Goal: Task Accomplishment & Management: Complete application form

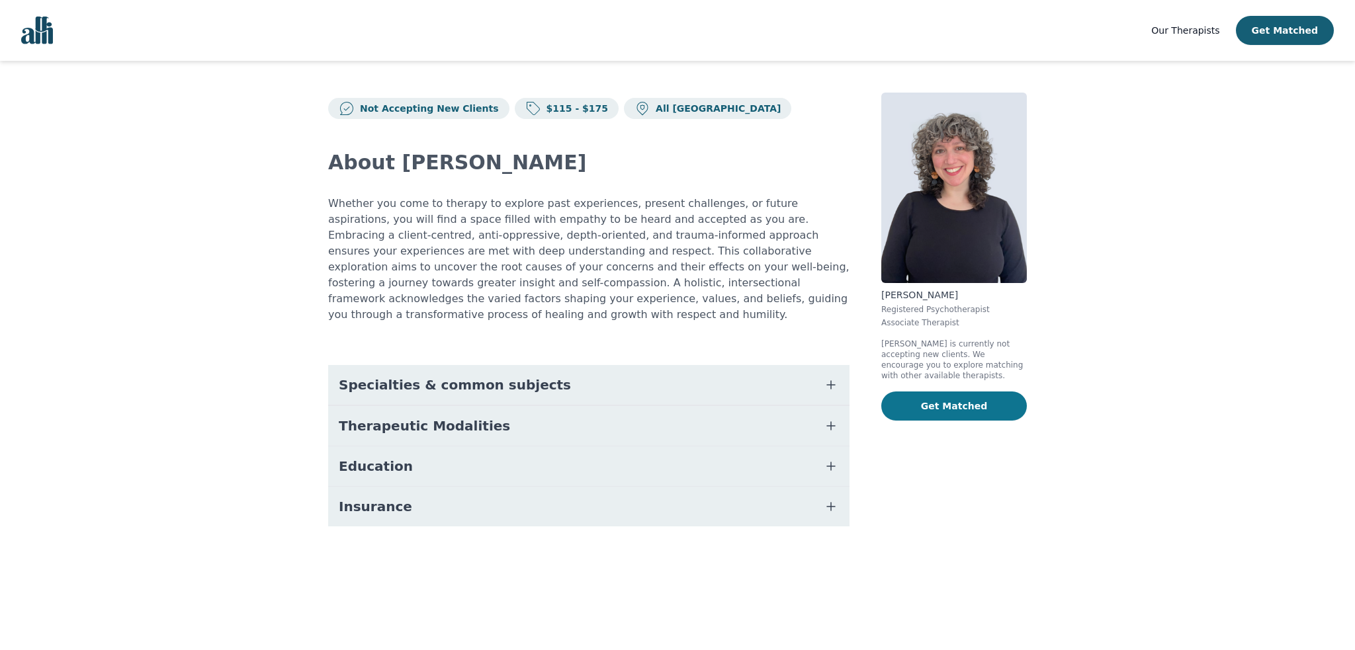
click at [972, 400] on button "Get Matched" at bounding box center [954, 406] width 146 height 29
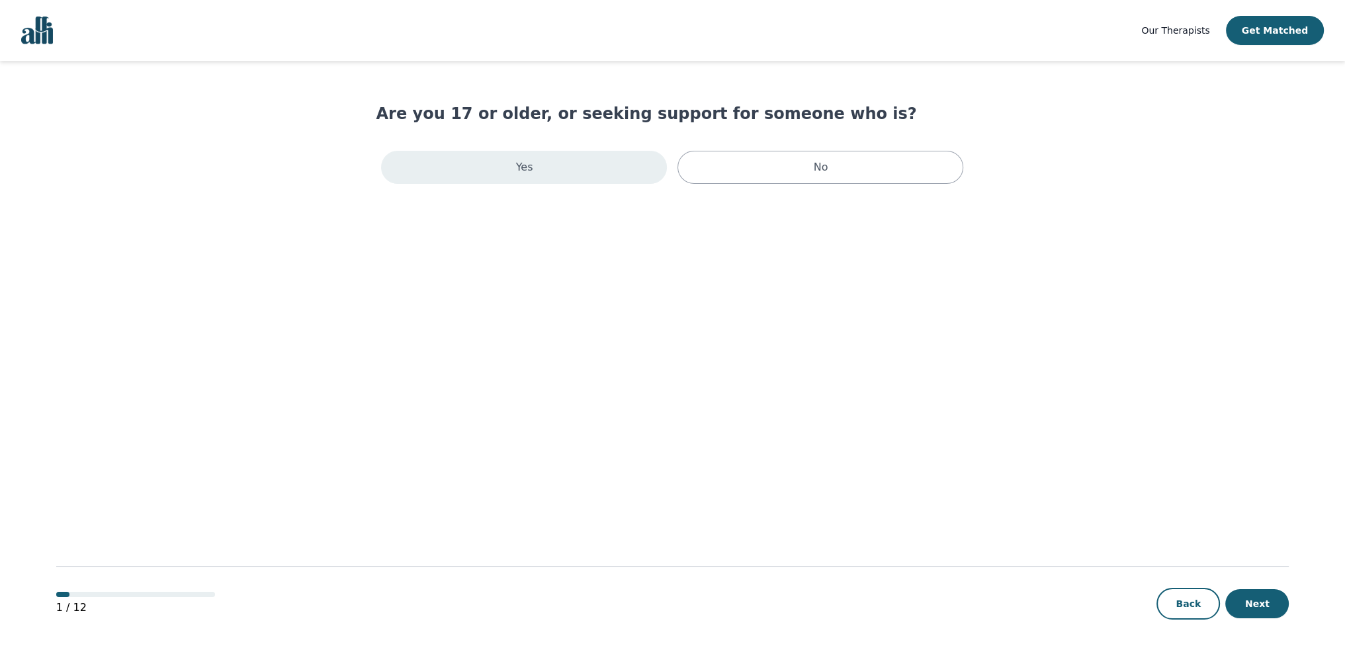
click at [540, 161] on div "Yes" at bounding box center [524, 167] width 286 height 33
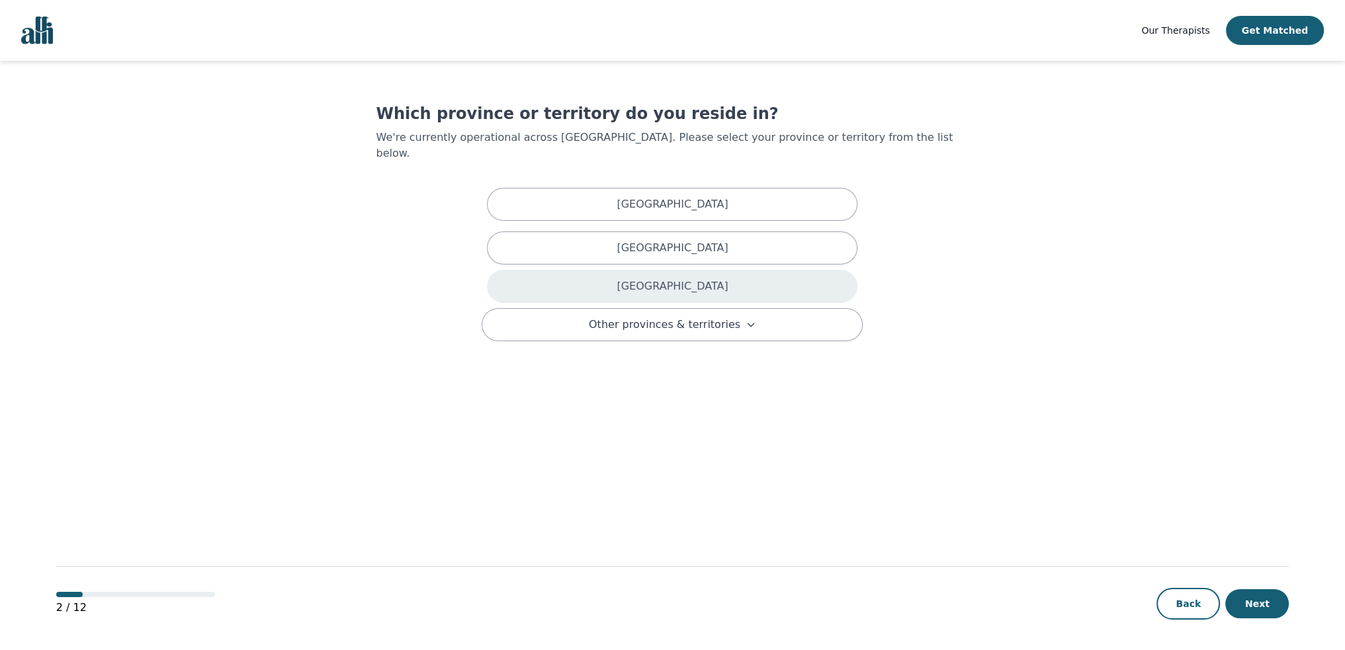
click at [655, 278] on p "[GEOGRAPHIC_DATA]" at bounding box center [671, 286] width 111 height 16
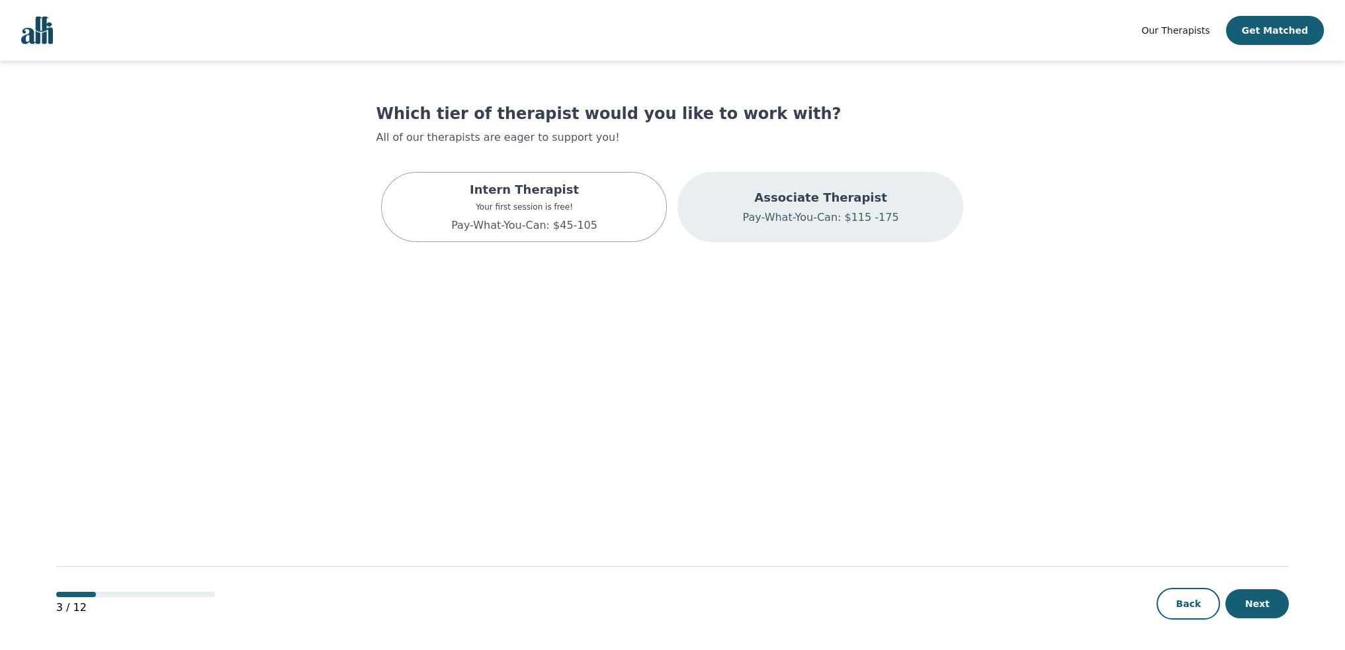
click at [702, 204] on div "Associate Therapist Pay-What-You-Can: $115 -175" at bounding box center [820, 207] width 286 height 70
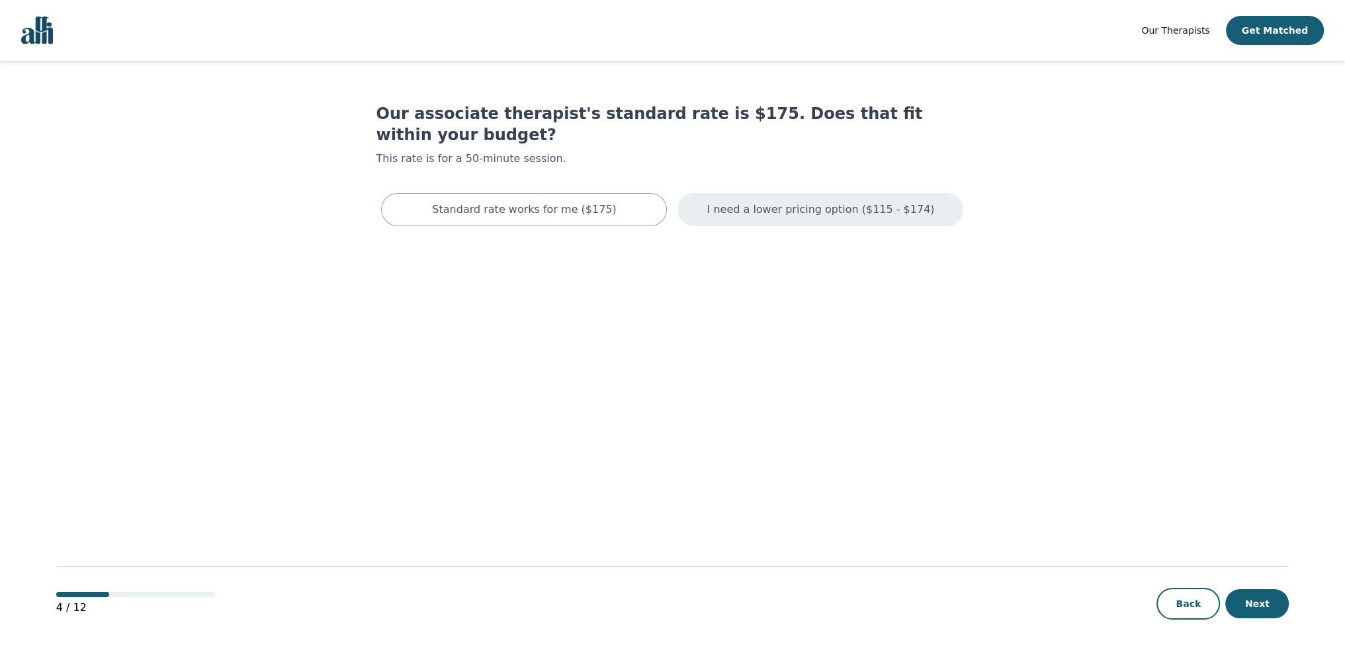
click at [761, 200] on div "I need a lower pricing option ($115 - $174)" at bounding box center [820, 209] width 286 height 33
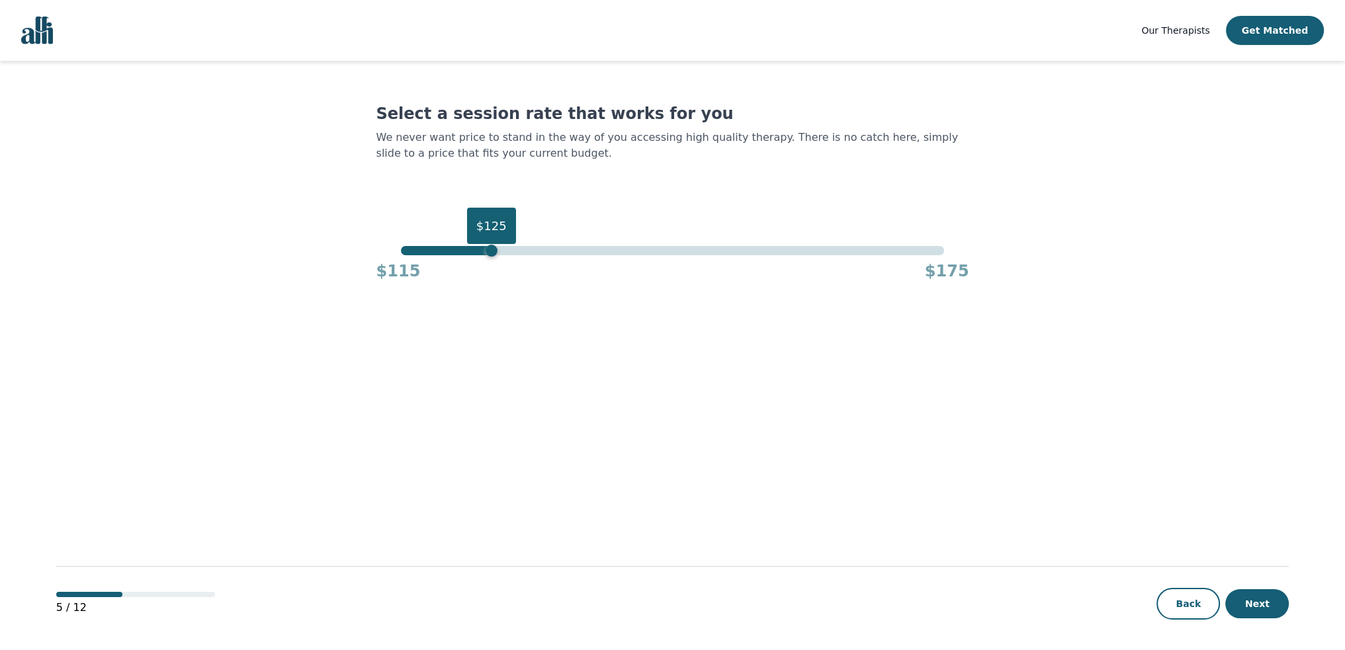
drag, startPoint x: 943, startPoint y: 254, endPoint x: 489, endPoint y: 261, distance: 453.8
click at [489, 261] on div "$125 $115 $175" at bounding box center [672, 264] width 593 height 36
click at [1262, 603] on button "Next" at bounding box center [1256, 603] width 63 height 29
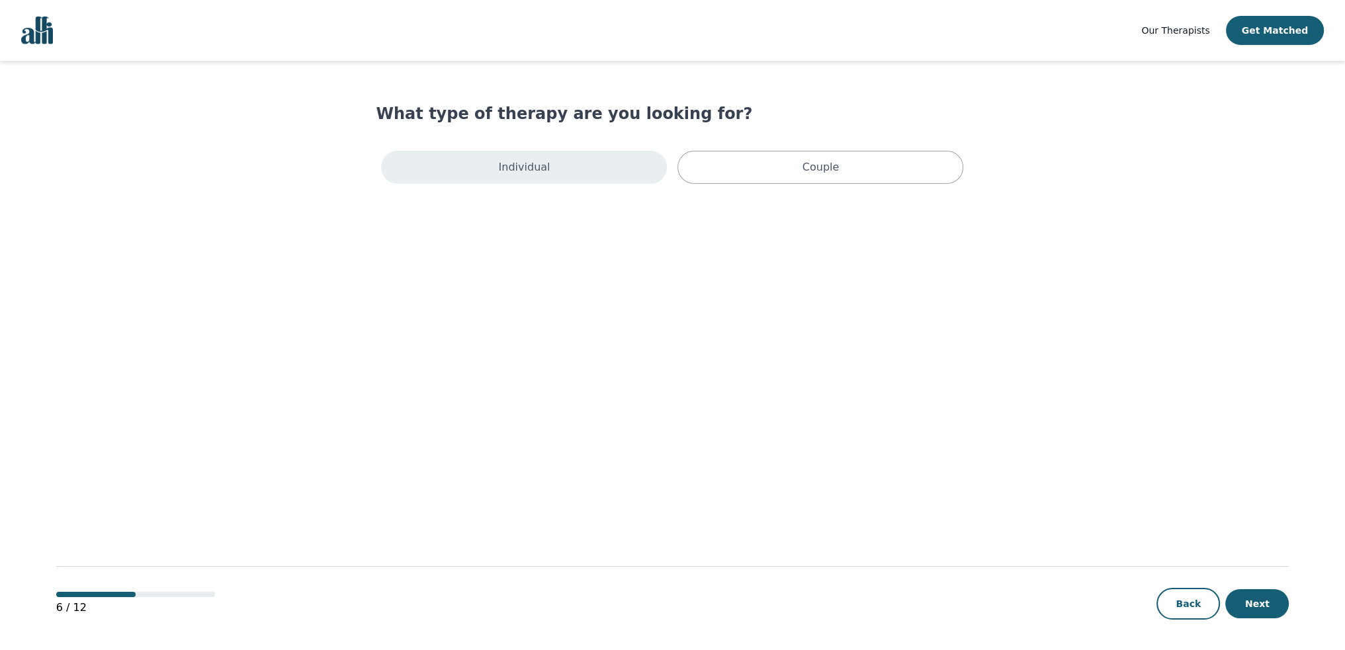
click at [536, 159] on p "Individual" at bounding box center [525, 167] width 52 height 16
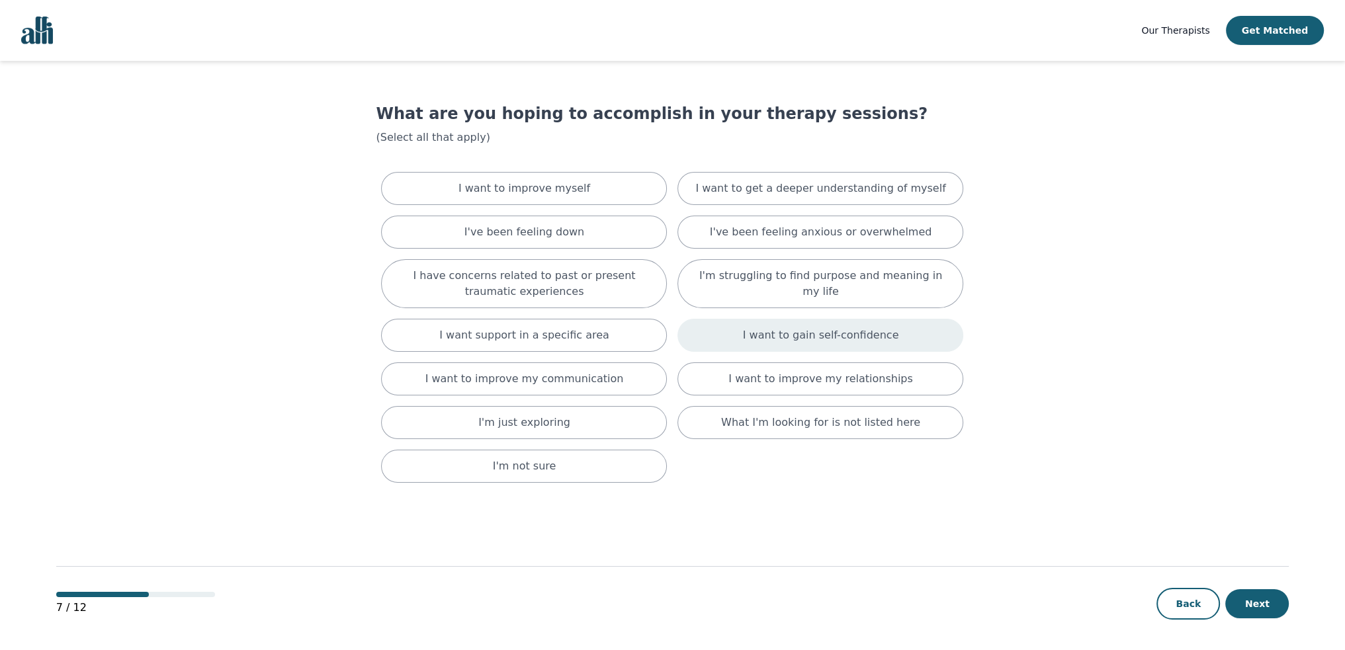
click at [774, 341] on p "I want to gain self-confidence" at bounding box center [821, 335] width 156 height 16
click at [743, 378] on div "I want to improve my relationships" at bounding box center [820, 384] width 286 height 33
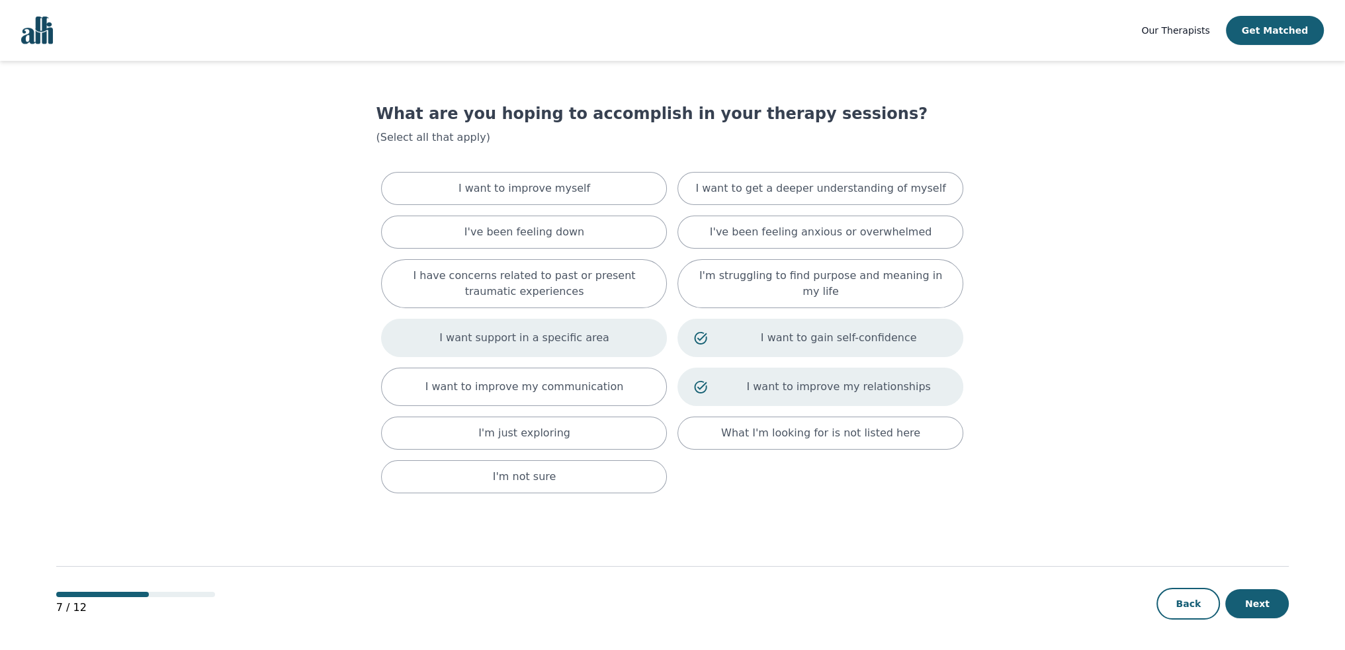
click at [554, 321] on div "I want support in a specific area" at bounding box center [524, 338] width 286 height 38
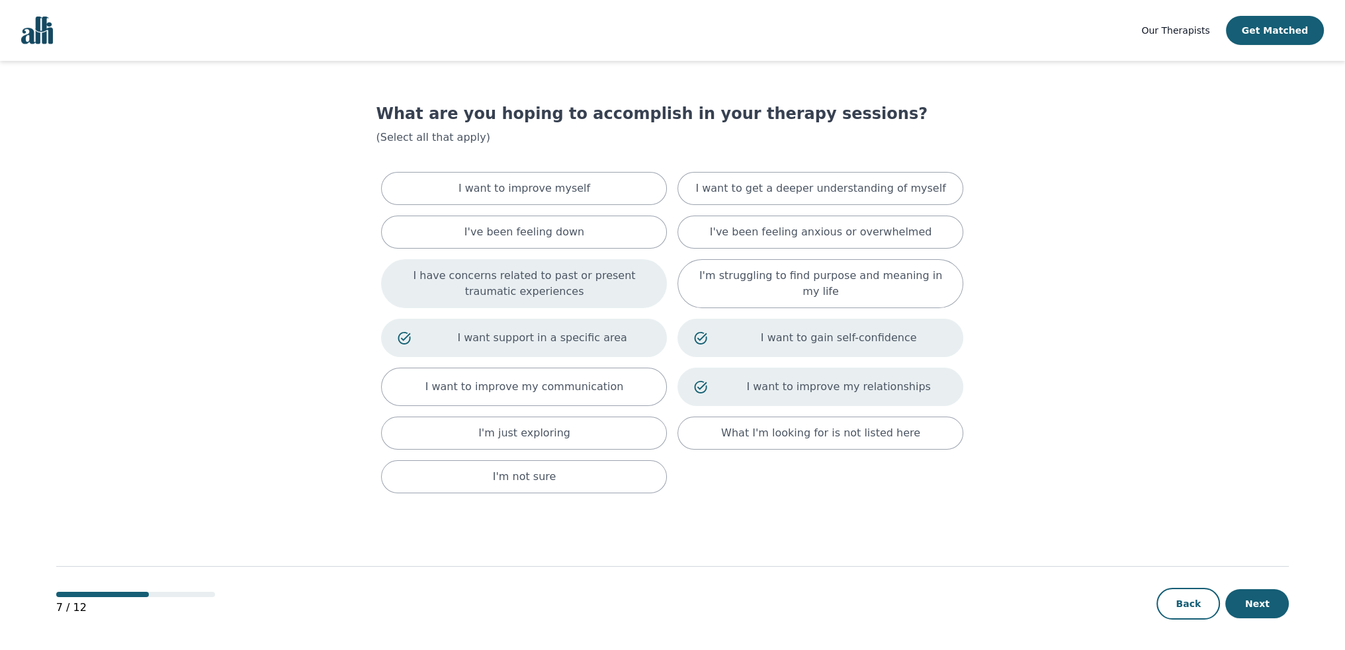
click at [538, 294] on p "I have concerns related to past or present traumatic experiences" at bounding box center [524, 284] width 253 height 32
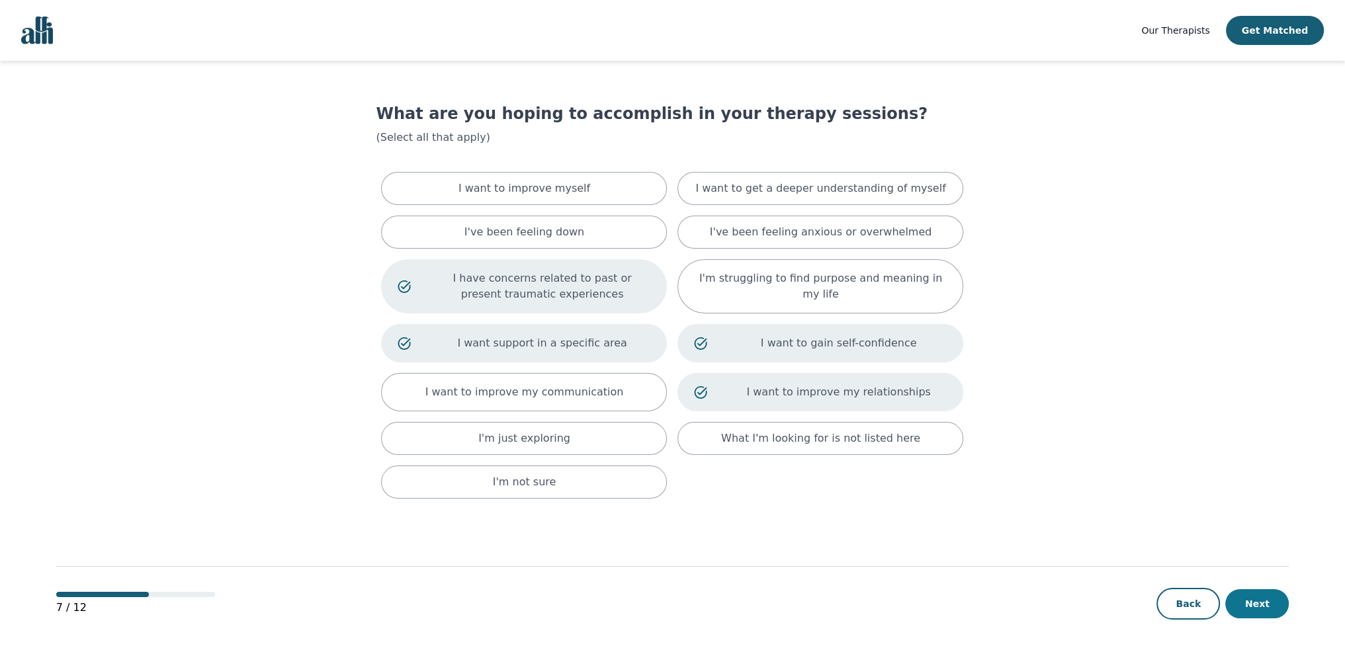
click at [1265, 614] on button "Next" at bounding box center [1256, 603] width 63 height 29
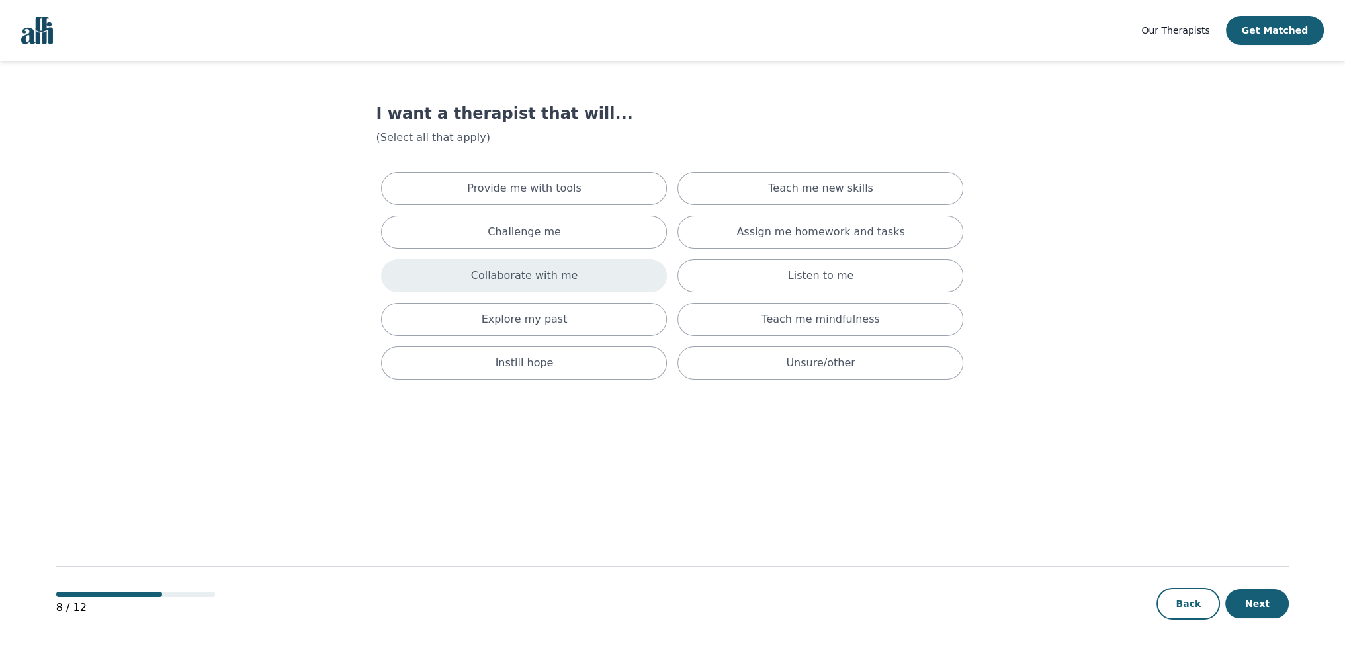
click at [561, 274] on p "Collaborate with me" at bounding box center [524, 276] width 107 height 16
click at [571, 317] on div "Explore my past" at bounding box center [524, 324] width 286 height 33
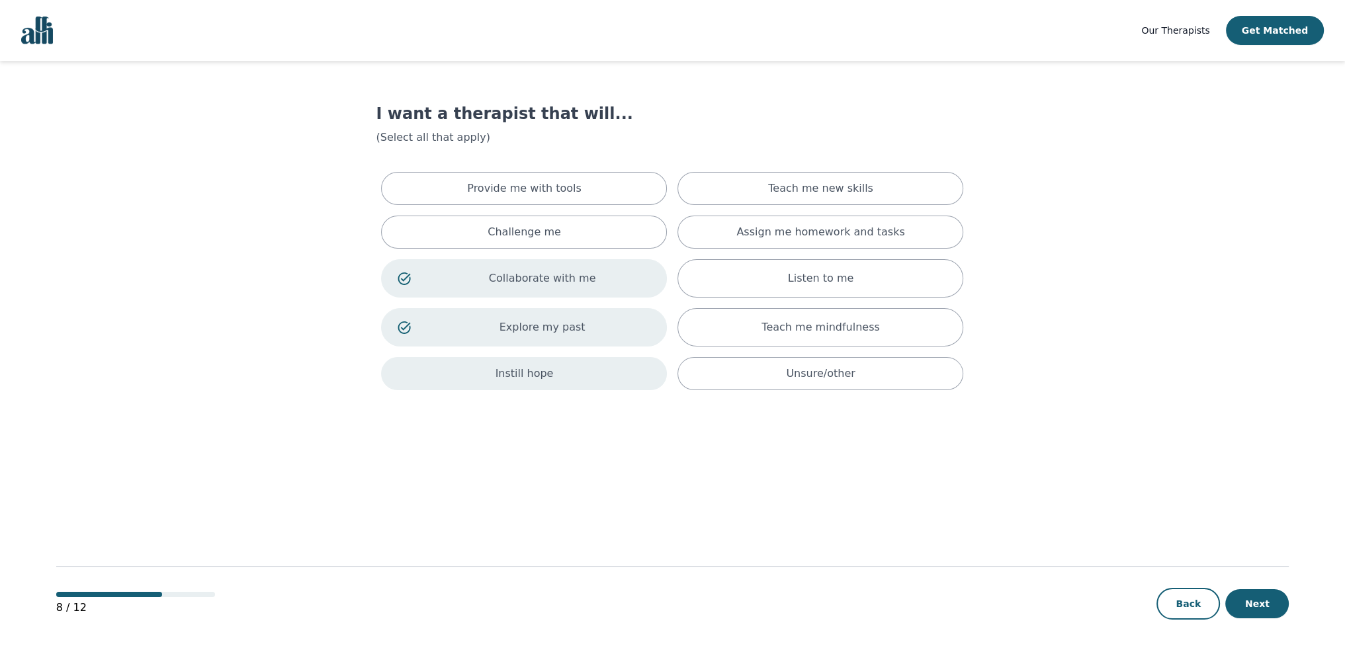
click at [596, 371] on div "Instill hope" at bounding box center [524, 373] width 286 height 33
click at [836, 281] on p "Listen to me" at bounding box center [821, 279] width 66 height 16
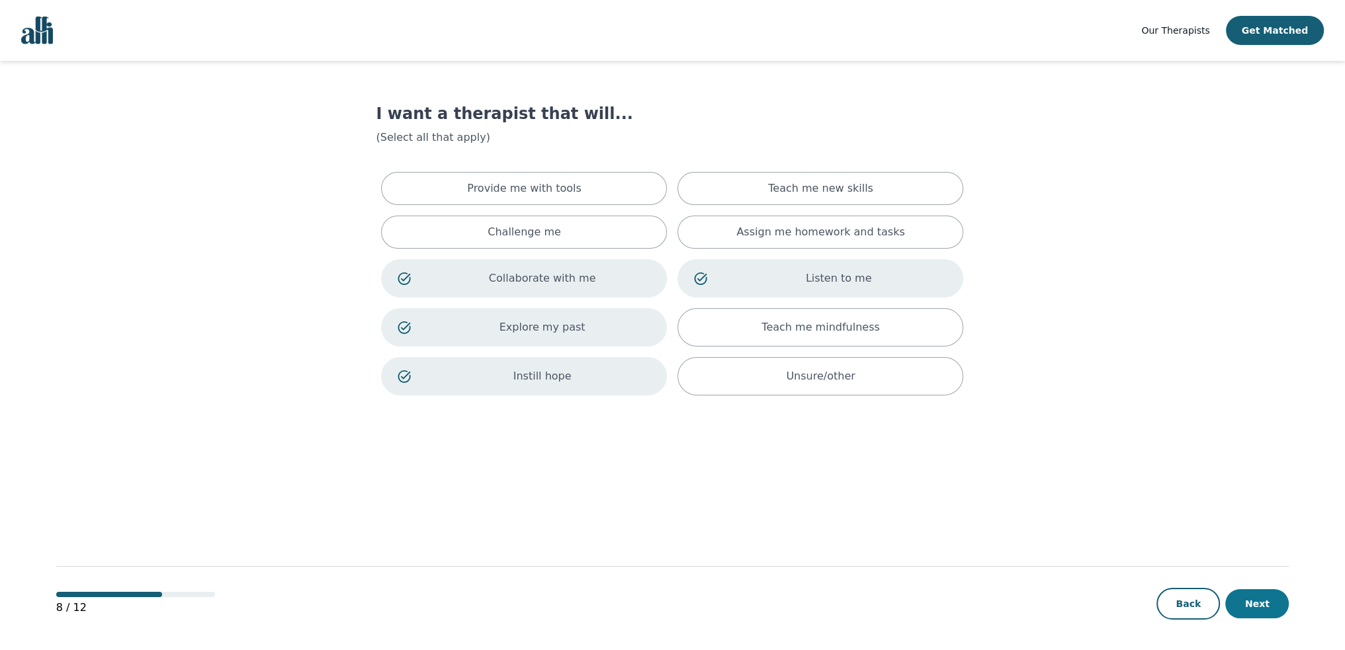
click at [1259, 608] on button "Next" at bounding box center [1256, 603] width 63 height 29
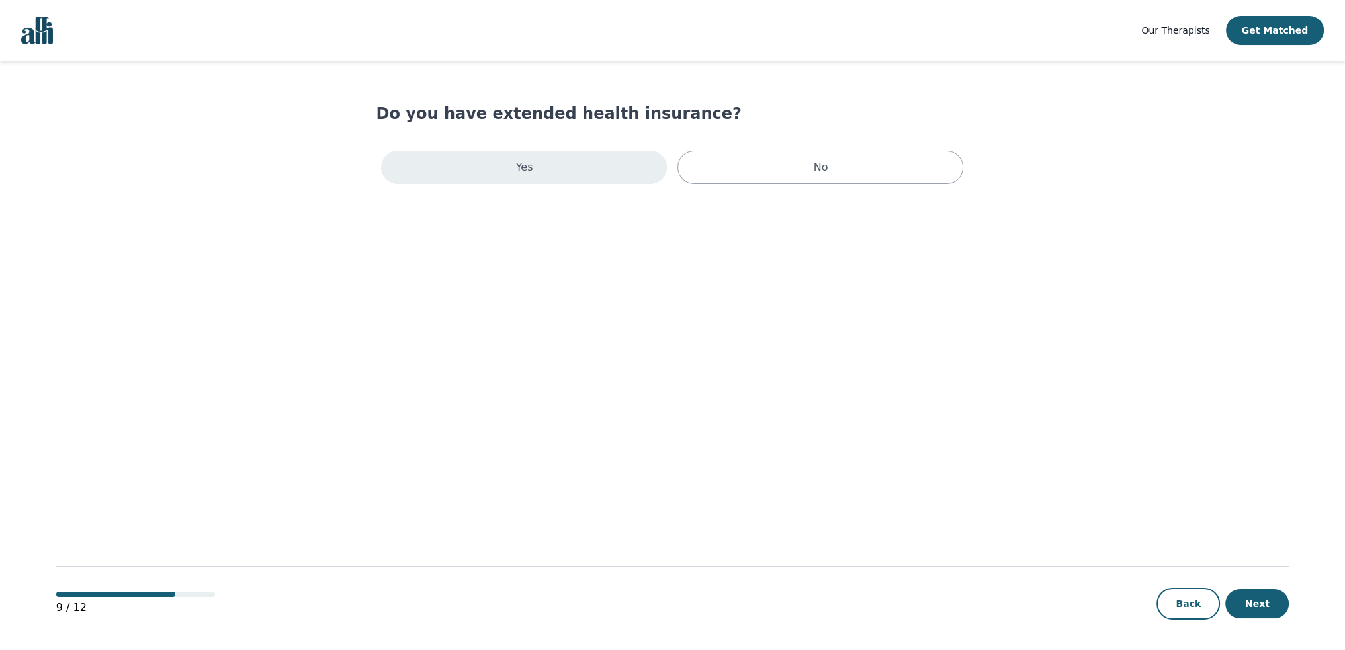
click at [540, 162] on div "Yes" at bounding box center [524, 167] width 286 height 33
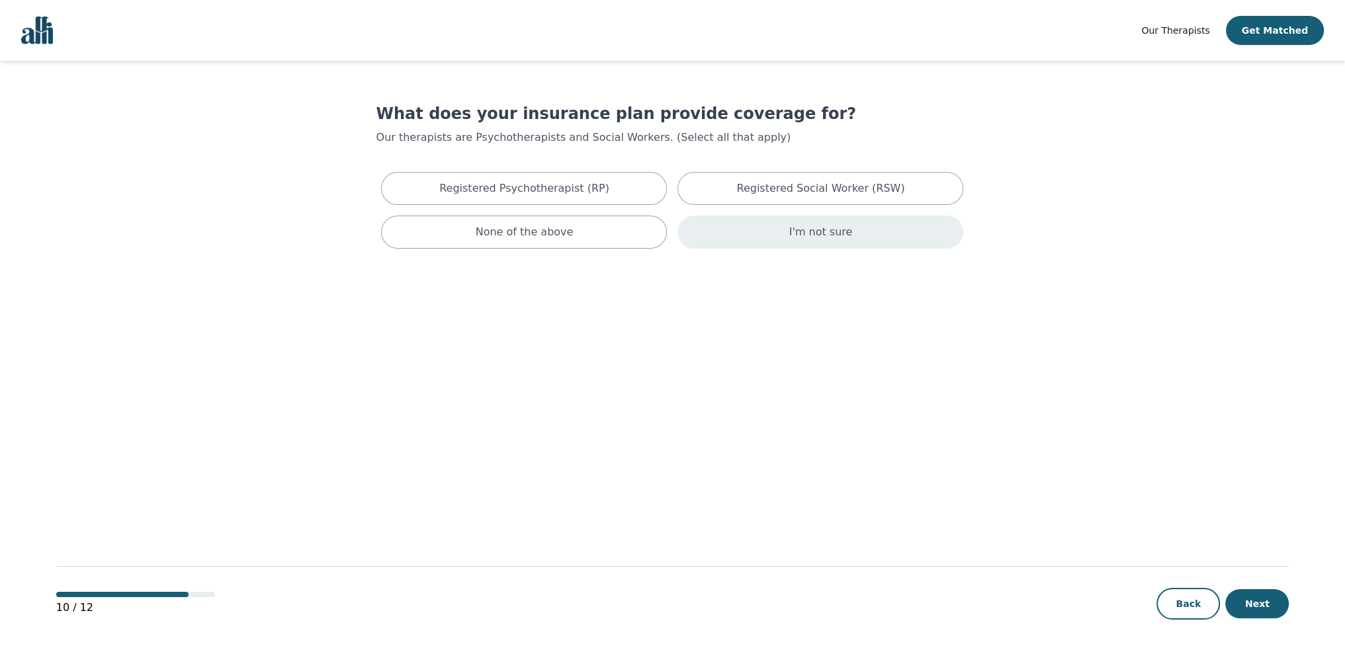
click at [792, 239] on div "I'm not sure" at bounding box center [820, 232] width 286 height 33
click at [1269, 604] on button "Next" at bounding box center [1256, 603] width 63 height 29
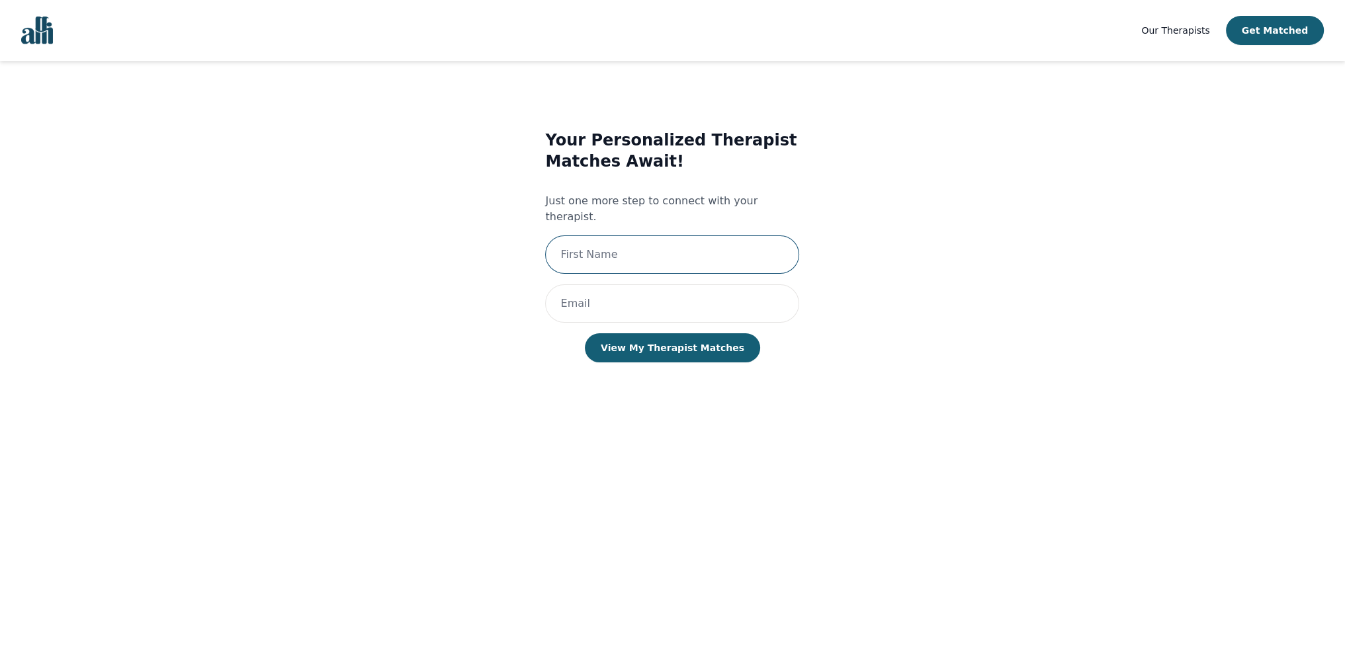
click at [618, 251] on input "text" at bounding box center [672, 254] width 254 height 38
type input "[PERSON_NAME]"
click at [619, 286] on input "email" at bounding box center [672, 303] width 254 height 38
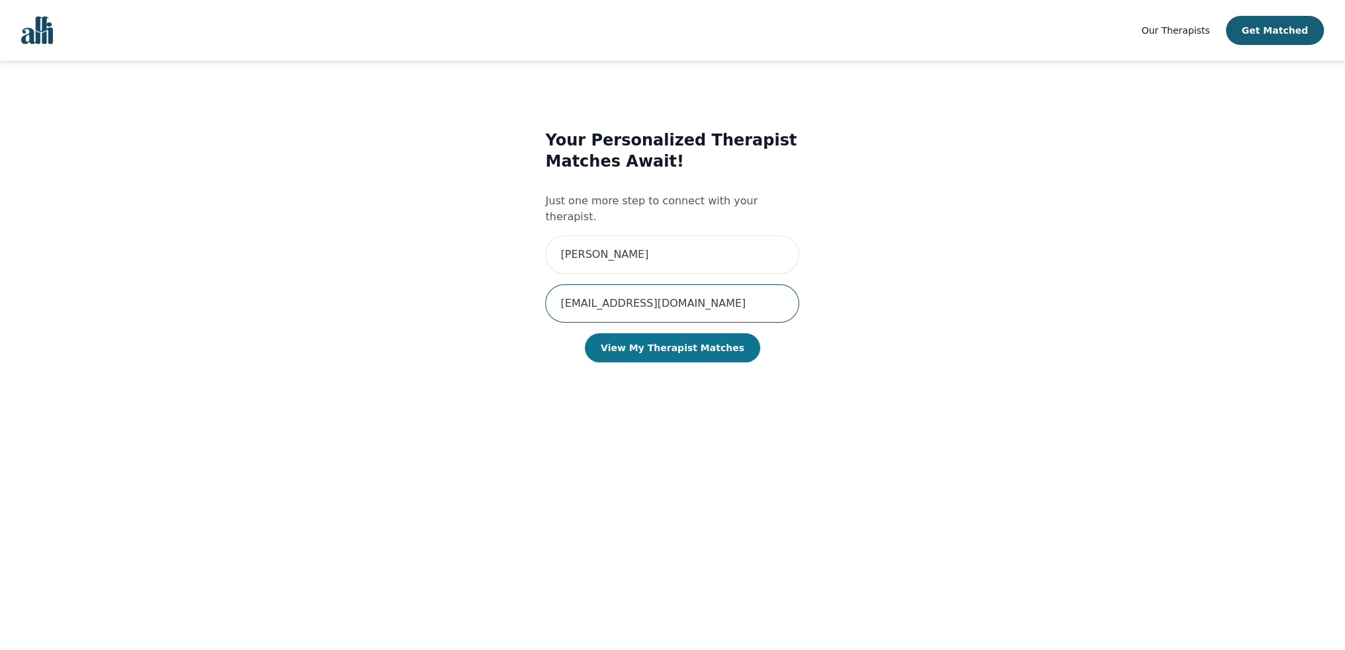
type input "[EMAIL_ADDRESS][DOMAIN_NAME]"
click at [637, 333] on button "View My Therapist Matches" at bounding box center [672, 347] width 175 height 29
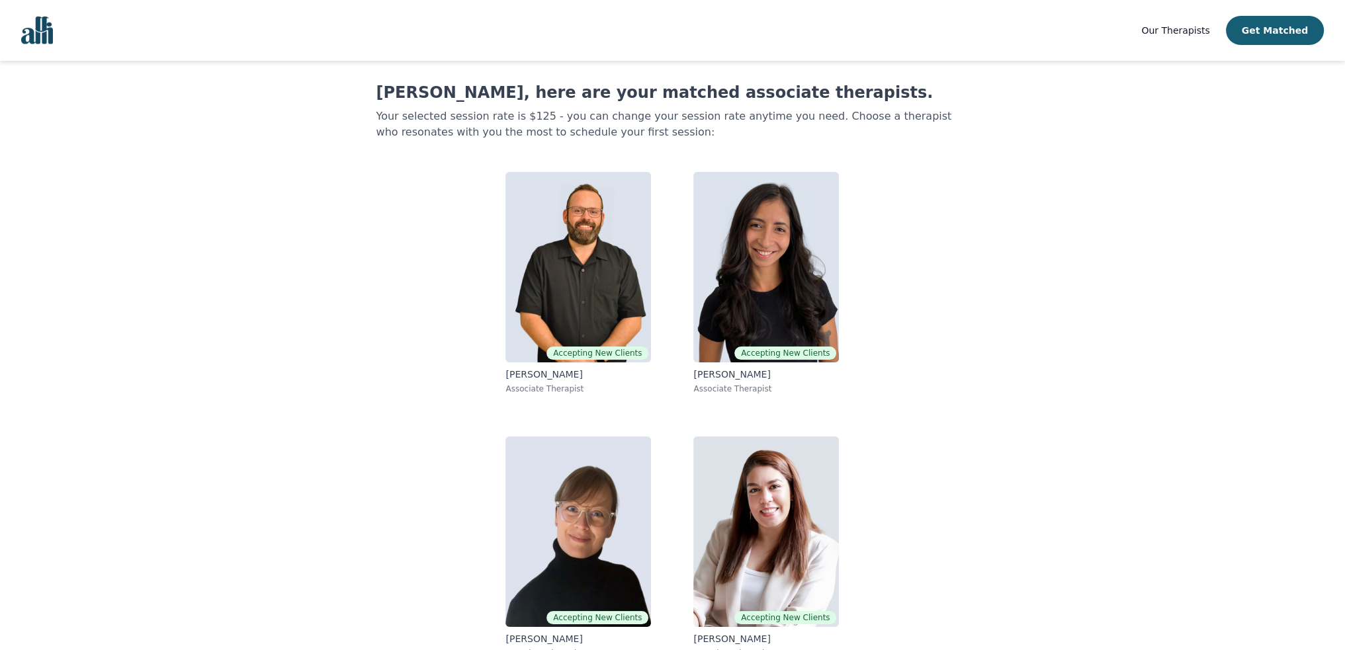
scroll to position [40, 0]
